Goal: Book appointment/travel/reservation

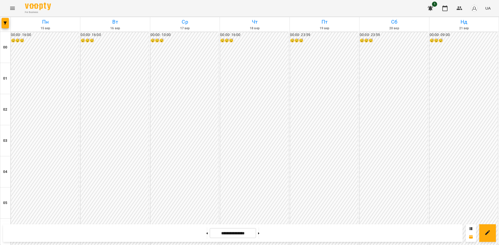
scroll to position [463, 0]
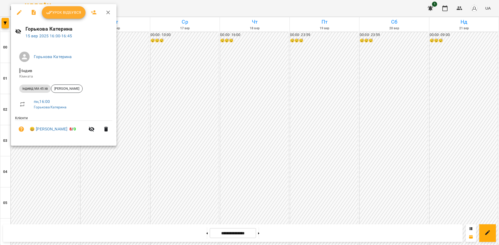
click at [118, 174] on div at bounding box center [249, 122] width 499 height 245
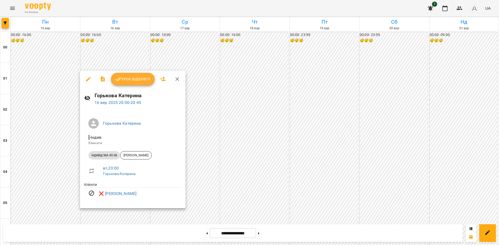
click at [55, 205] on div at bounding box center [249, 122] width 499 height 245
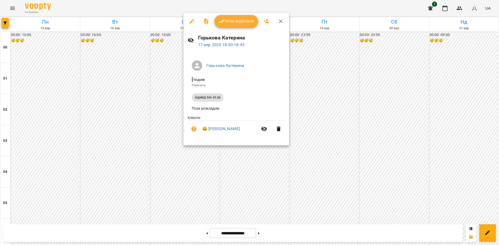
click at [267, 233] on div at bounding box center [249, 122] width 499 height 245
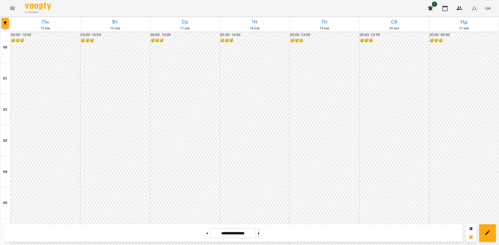
click at [259, 233] on icon at bounding box center [258, 234] width 1 height 2
click at [206, 236] on button at bounding box center [206, 233] width 1 height 11
type input "**********"
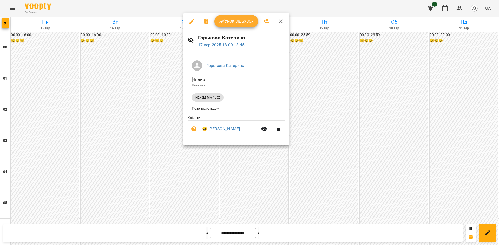
click at [242, 173] on div at bounding box center [249, 122] width 499 height 245
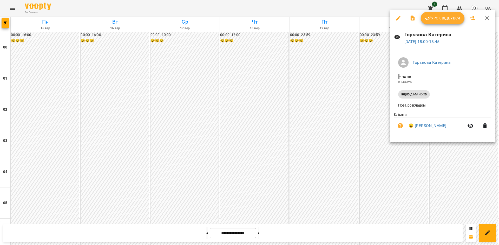
click at [237, 174] on div at bounding box center [249, 122] width 499 height 245
